Goal: Task Accomplishment & Management: Use online tool/utility

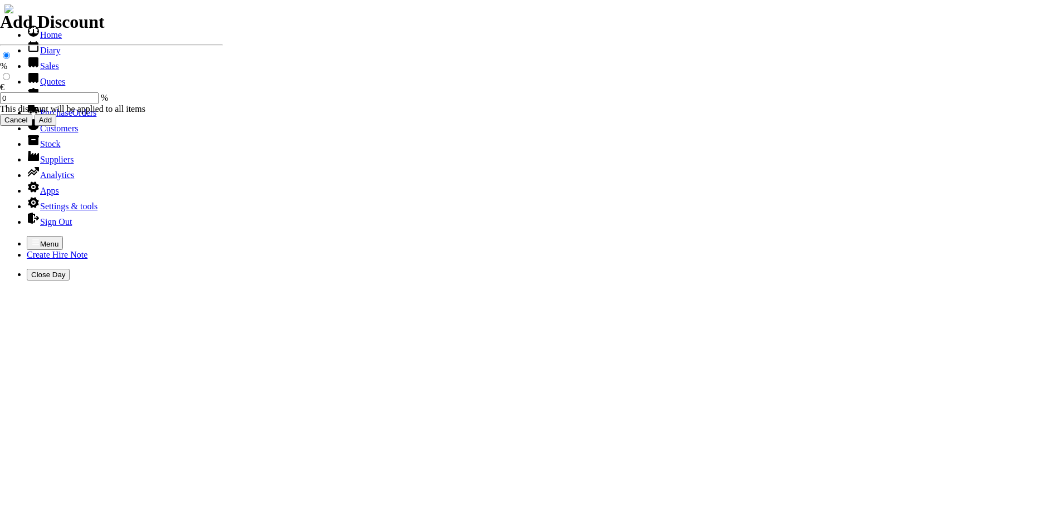
select select "HO"
drag, startPoint x: 0, startPoint y: 0, endPoint x: 11, endPoint y: 9, distance: 14.6
click at [31, 238] on icon "button" at bounding box center [35, 242] width 9 height 9
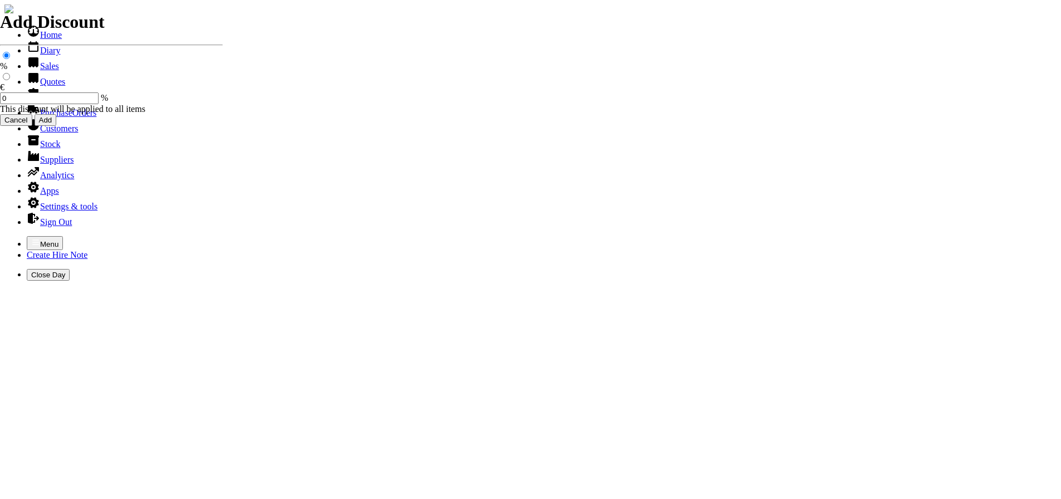
click at [45, 71] on link "Sales" at bounding box center [43, 65] width 32 height 9
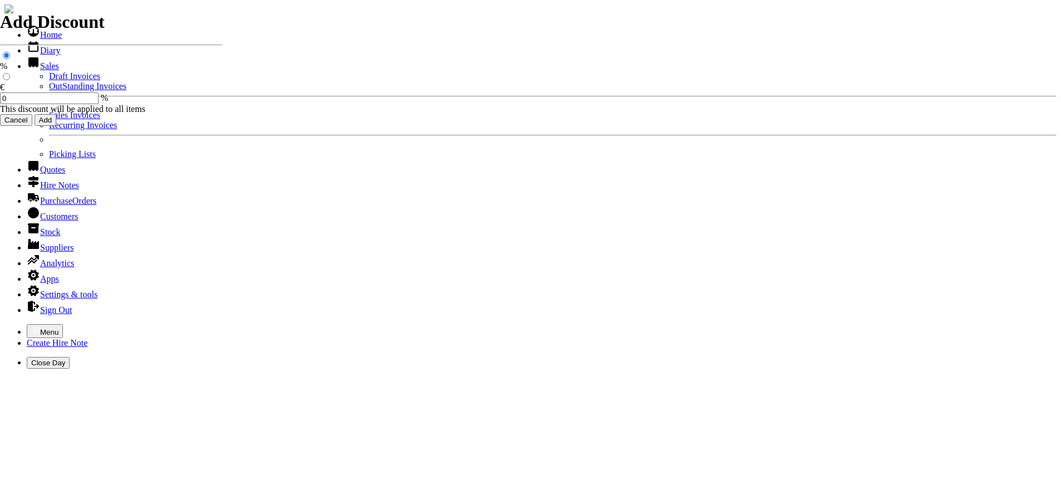
click at [59, 91] on link "OutStanding Invoices" at bounding box center [87, 85] width 77 height 9
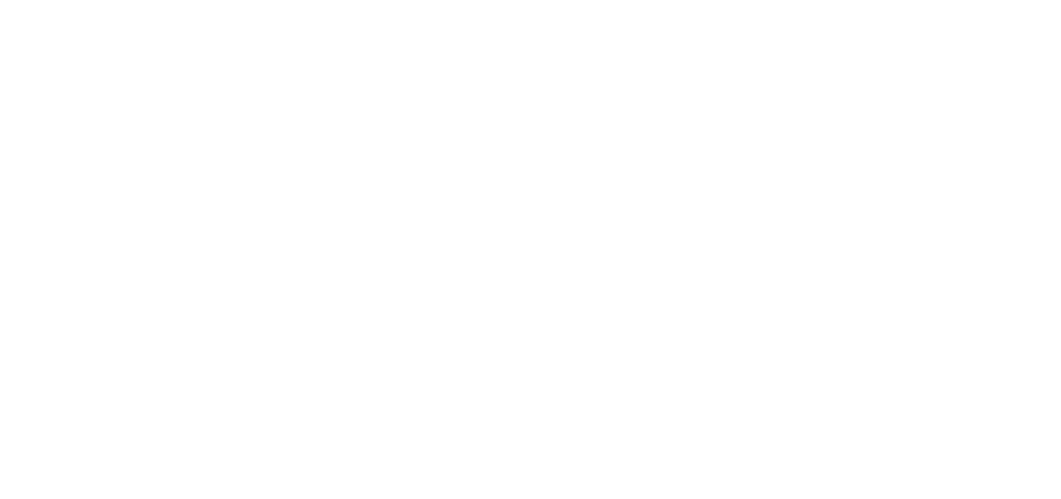
scroll to position [668, 0]
